Goal: Find specific page/section: Find specific page/section

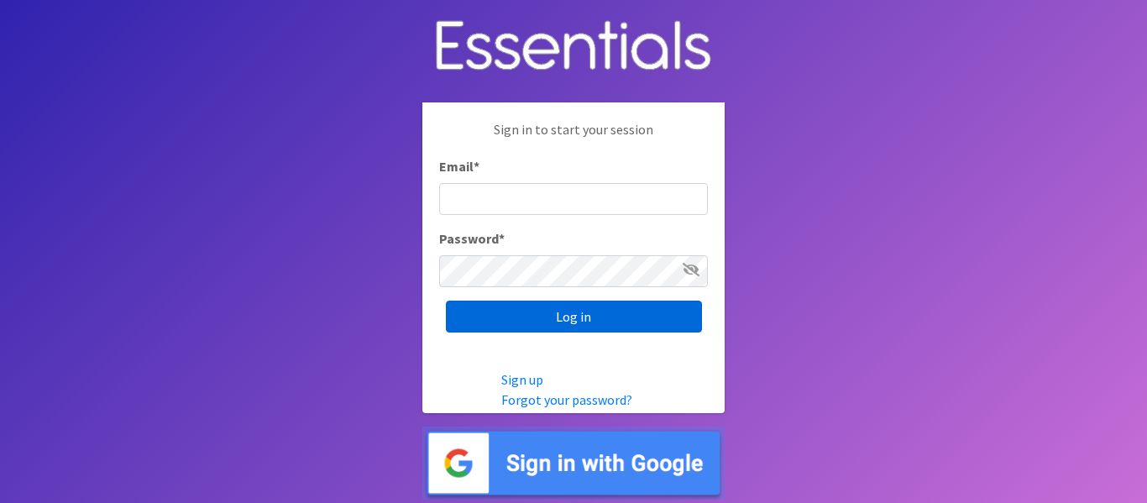
type input "[EMAIL_ADDRESS][DOMAIN_NAME]"
click at [484, 310] on input "Log in" at bounding box center [574, 317] width 256 height 32
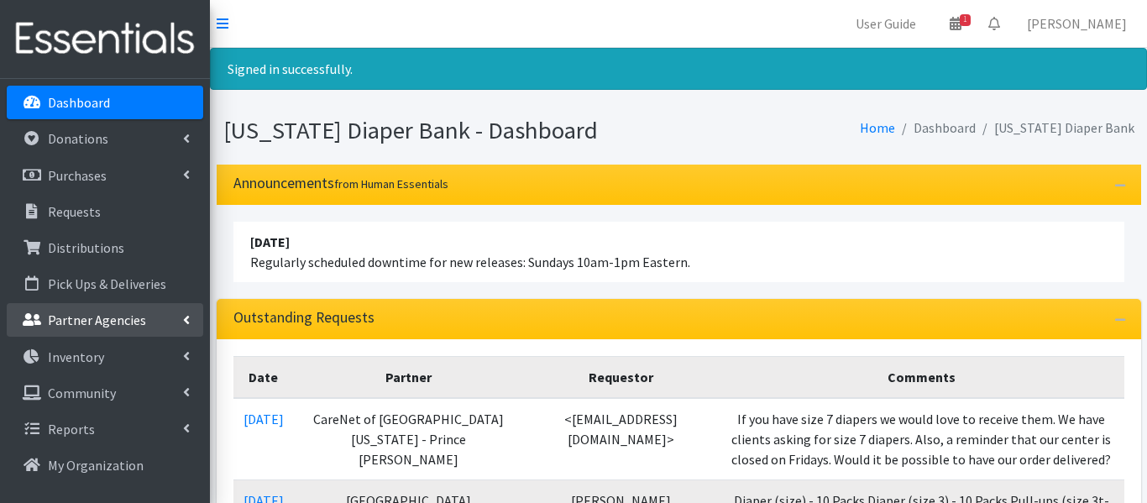
click at [149, 320] on link "Partner Agencies" at bounding box center [105, 320] width 196 height 34
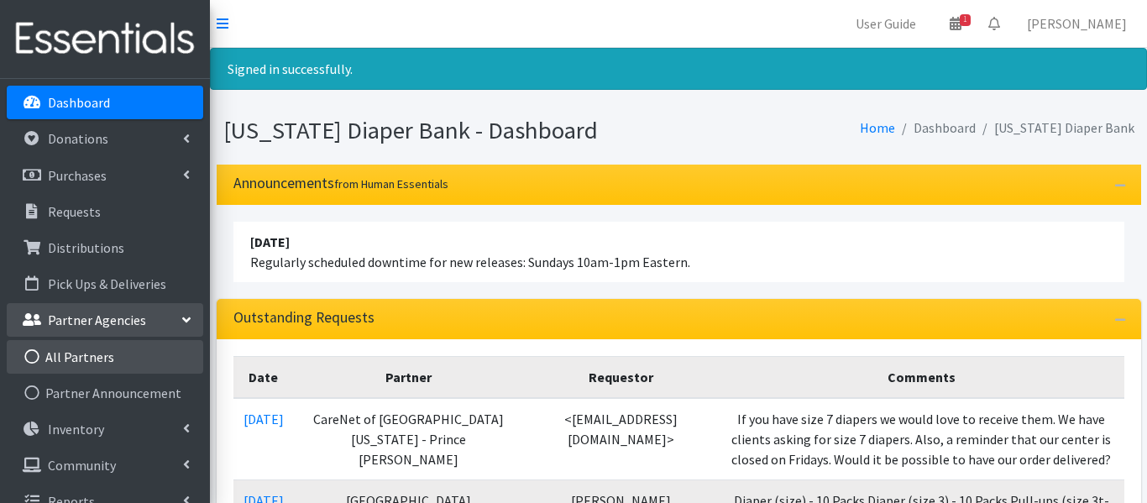
click at [145, 349] on link "All Partners" at bounding box center [105, 357] width 196 height 34
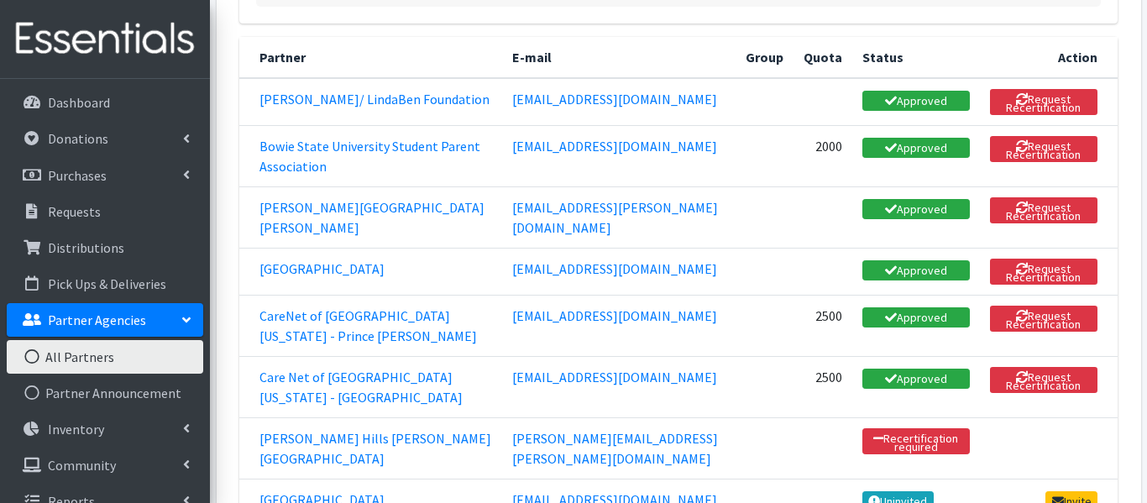
scroll to position [288, 0]
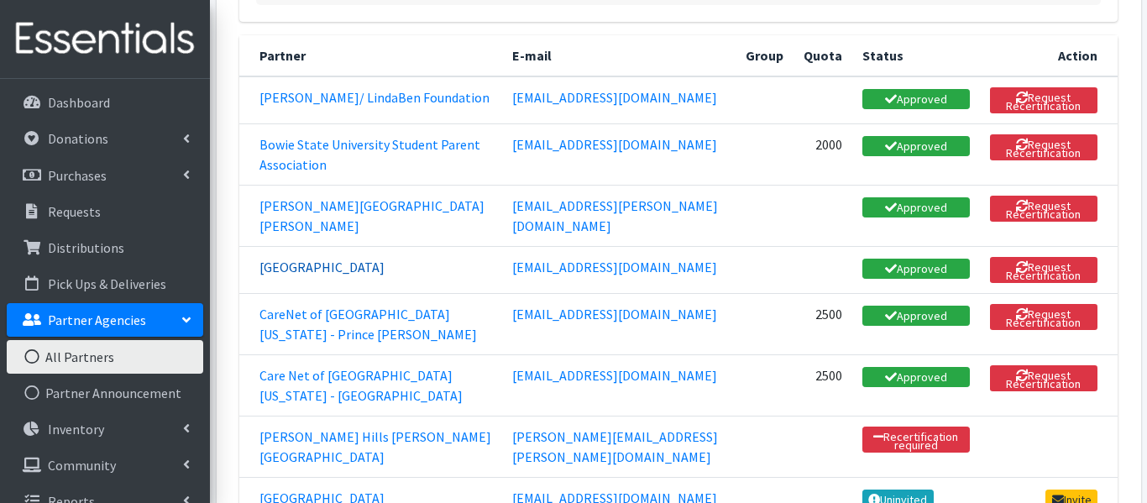
click at [385, 275] on link "[GEOGRAPHIC_DATA]" at bounding box center [321, 267] width 125 height 17
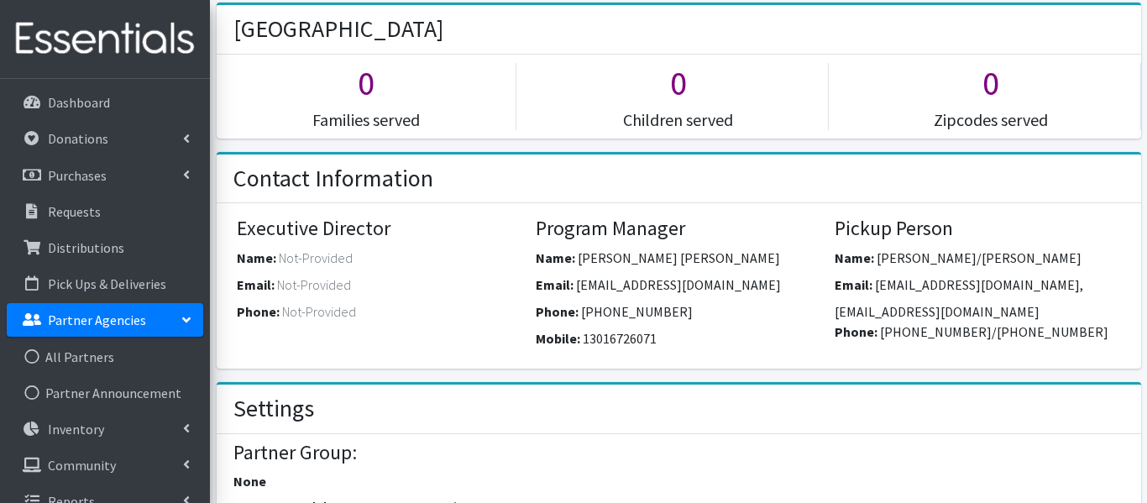
scroll to position [401, 0]
